Goal: Obtain resource: Obtain resource

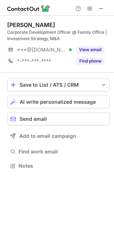
scroll to position [161, 114]
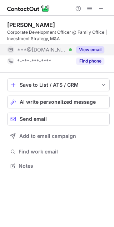
click at [49, 50] on span "***@[DOMAIN_NAME]" at bounding box center [41, 50] width 49 height 6
click at [65, 47] on div "***@gmail.com Verified" at bounding box center [44, 50] width 54 height 6
click at [85, 53] on button "View email" at bounding box center [90, 49] width 28 height 7
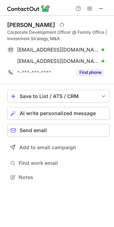
scroll to position [172, 114]
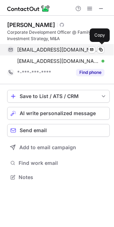
click at [49, 51] on span "[EMAIL_ADDRESS][DOMAIN_NAME]" at bounding box center [57, 50] width 81 height 6
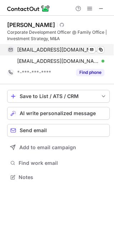
click at [50, 51] on span "[EMAIL_ADDRESS][DOMAIN_NAME]" at bounding box center [57, 50] width 81 height 6
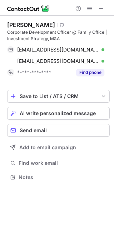
scroll to position [172, 114]
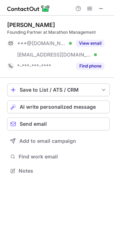
scroll to position [166, 114]
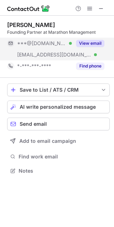
click at [51, 52] on span "***@marathonmp.com" at bounding box center [54, 55] width 74 height 6
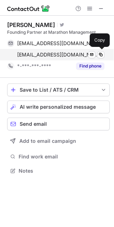
click at [54, 57] on span "mgilroy@marathonmp.com" at bounding box center [57, 55] width 81 height 6
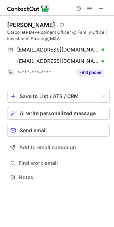
scroll to position [172, 114]
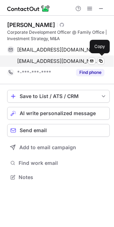
click at [27, 59] on span "[EMAIL_ADDRESS][DOMAIN_NAME]" at bounding box center [57, 61] width 81 height 6
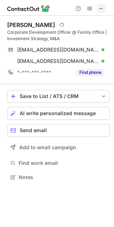
scroll to position [4, 4]
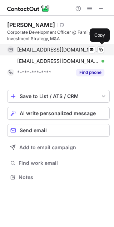
click at [57, 50] on span "[EMAIL_ADDRESS][DOMAIN_NAME]" at bounding box center [57, 50] width 81 height 6
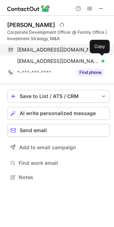
click at [57, 65] on div "justinweberm@gmail.com Verified Send email Copy" at bounding box center [55, 61] width 97 height 11
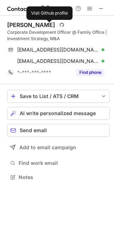
click at [59, 25] on span at bounding box center [61, 25] width 4 height 6
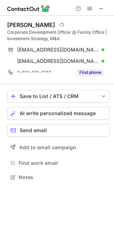
scroll to position [172, 114]
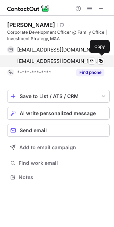
click at [37, 62] on span "[EMAIL_ADDRESS][DOMAIN_NAME]" at bounding box center [57, 61] width 81 height 6
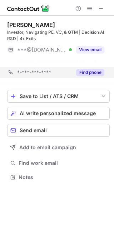
scroll to position [161, 114]
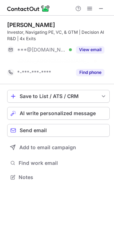
scroll to position [161, 114]
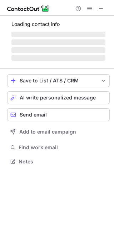
scroll to position [166, 114]
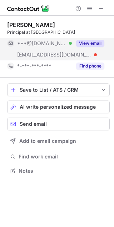
click at [53, 47] on div "***@gmail.com Verified" at bounding box center [39, 43] width 64 height 11
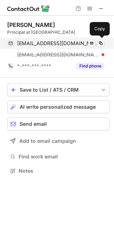
click at [61, 44] on span "ajokereke@gmail.com" at bounding box center [57, 43] width 81 height 6
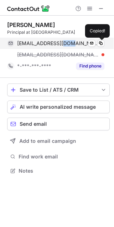
click at [61, 44] on span "ajokereke@gmail.com" at bounding box center [57, 43] width 81 height 6
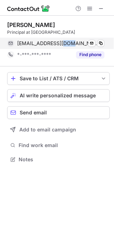
scroll to position [154, 114]
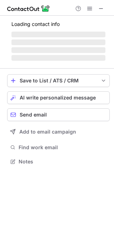
scroll to position [166, 114]
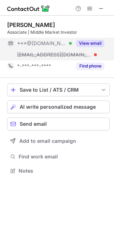
click at [51, 43] on span "***@yahoo.com" at bounding box center [41, 43] width 49 height 6
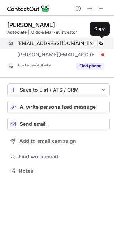
click at [62, 44] on span "rcassannello@yahoo.com" at bounding box center [57, 43] width 81 height 6
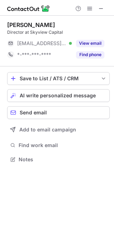
scroll to position [154, 114]
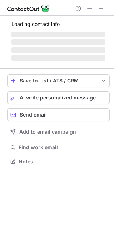
scroll to position [166, 114]
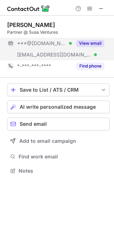
click at [42, 48] on div "***@gmail.com Verified" at bounding box center [39, 43] width 64 height 11
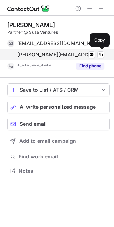
click at [60, 52] on span "jenna@susaventures.com" at bounding box center [57, 55] width 81 height 6
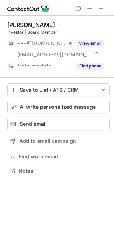
scroll to position [166, 114]
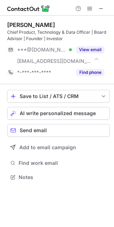
scroll to position [172, 114]
